Goal: Find specific page/section: Find specific page/section

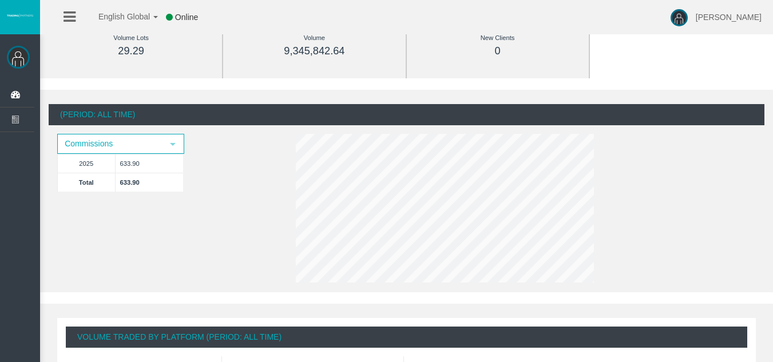
scroll to position [172, 0]
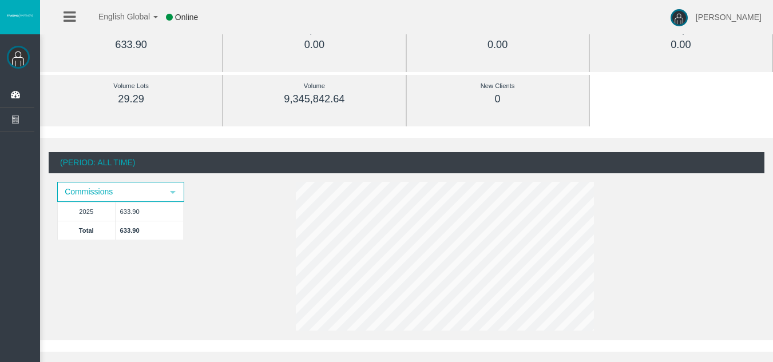
scroll to position [114, 0]
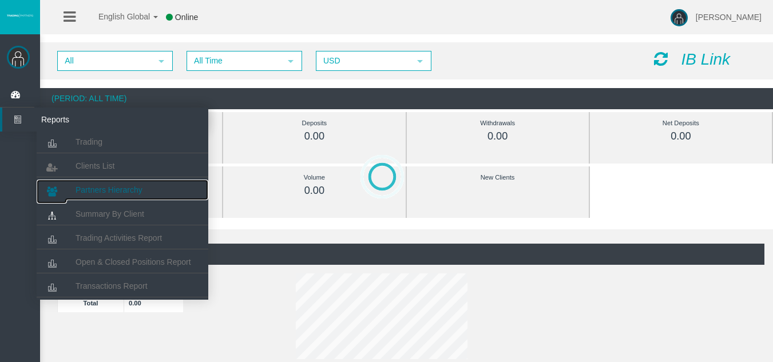
click at [112, 186] on span "Partners Hierarchy" at bounding box center [108, 189] width 67 height 9
